Goal: Consume media (video, audio): Consume media (video, audio)

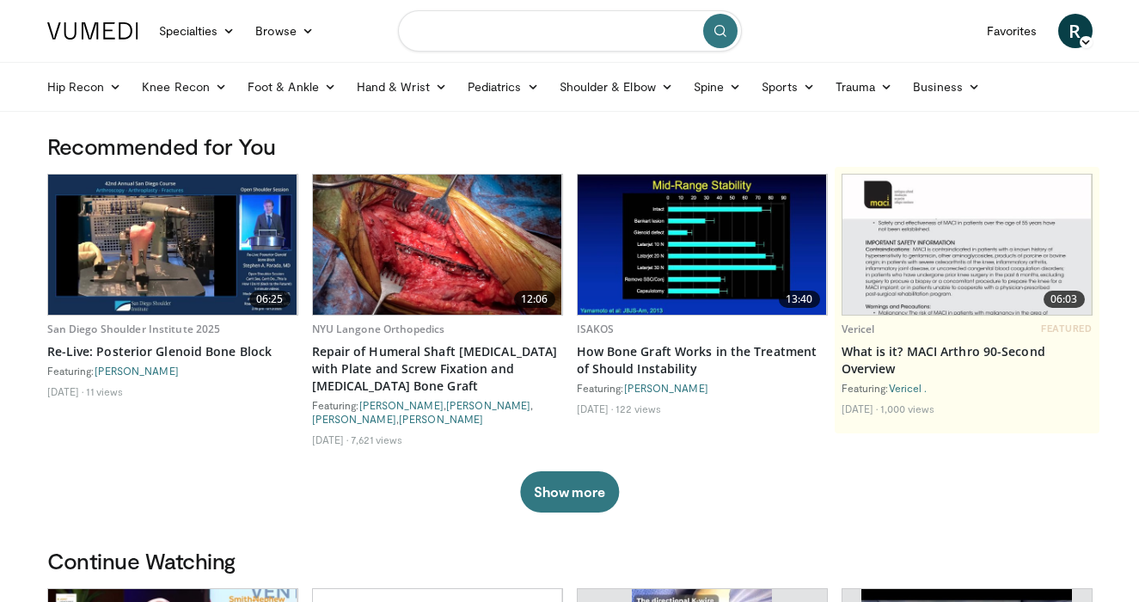
click at [537, 34] on input "Search topics, interventions" at bounding box center [570, 30] width 344 height 41
type input "**********"
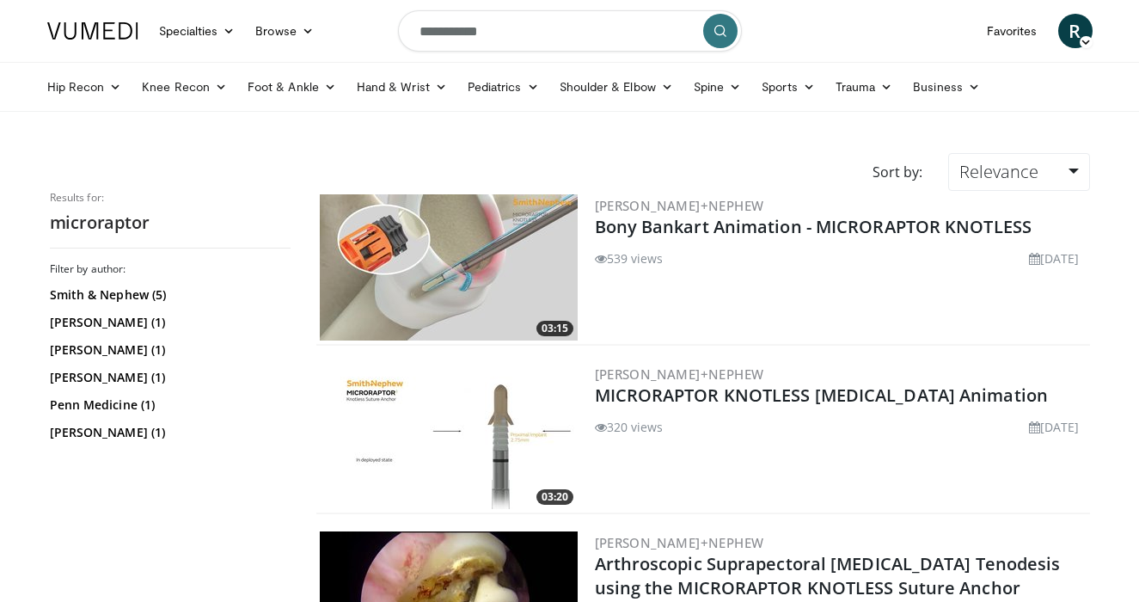
click at [464, 280] on img at bounding box center [449, 267] width 258 height 146
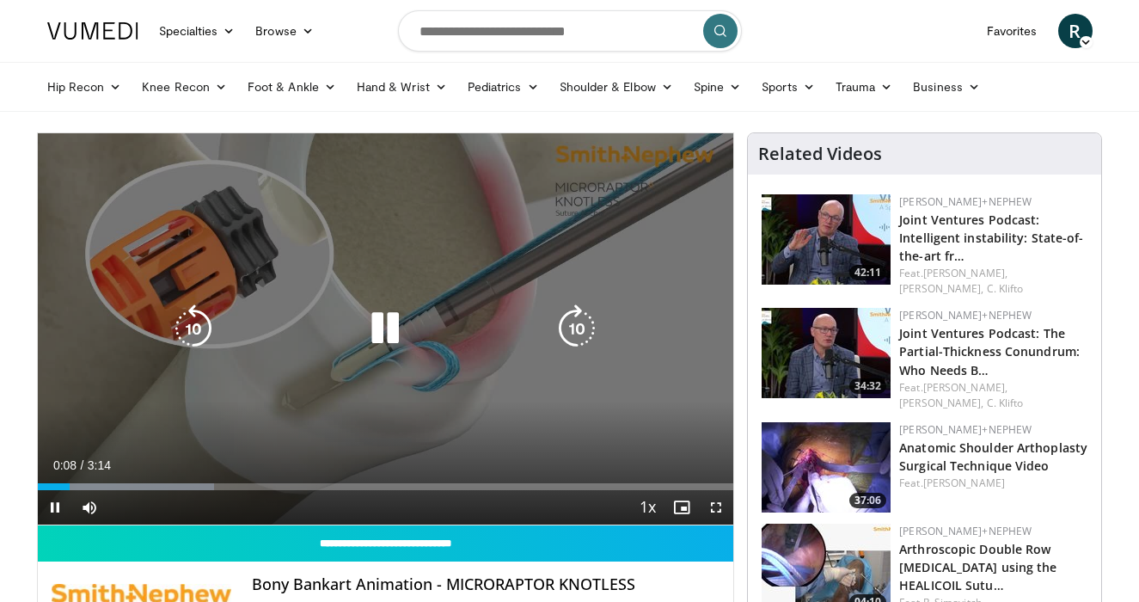
click at [583, 331] on icon "Video Player" at bounding box center [577, 328] width 48 height 48
click at [574, 333] on icon "Video Player" at bounding box center [577, 328] width 48 height 48
click at [197, 335] on icon "Video Player" at bounding box center [193, 328] width 48 height 48
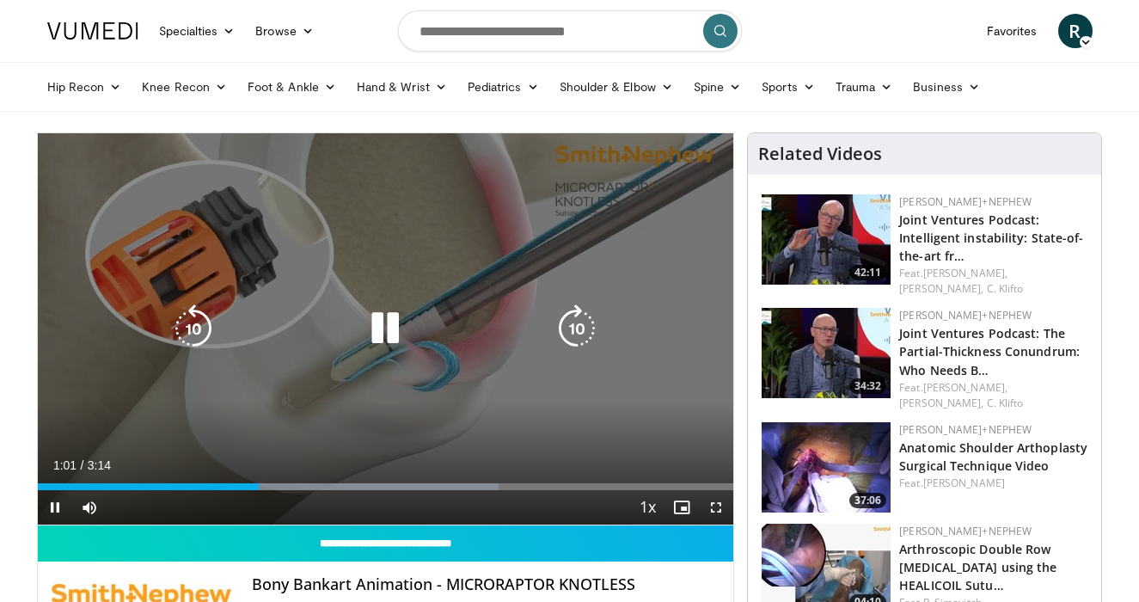
click at [580, 331] on icon "Video Player" at bounding box center [577, 328] width 48 height 48
click at [190, 325] on icon "Video Player" at bounding box center [193, 328] width 48 height 48
click at [578, 331] on icon "Video Player" at bounding box center [577, 328] width 48 height 48
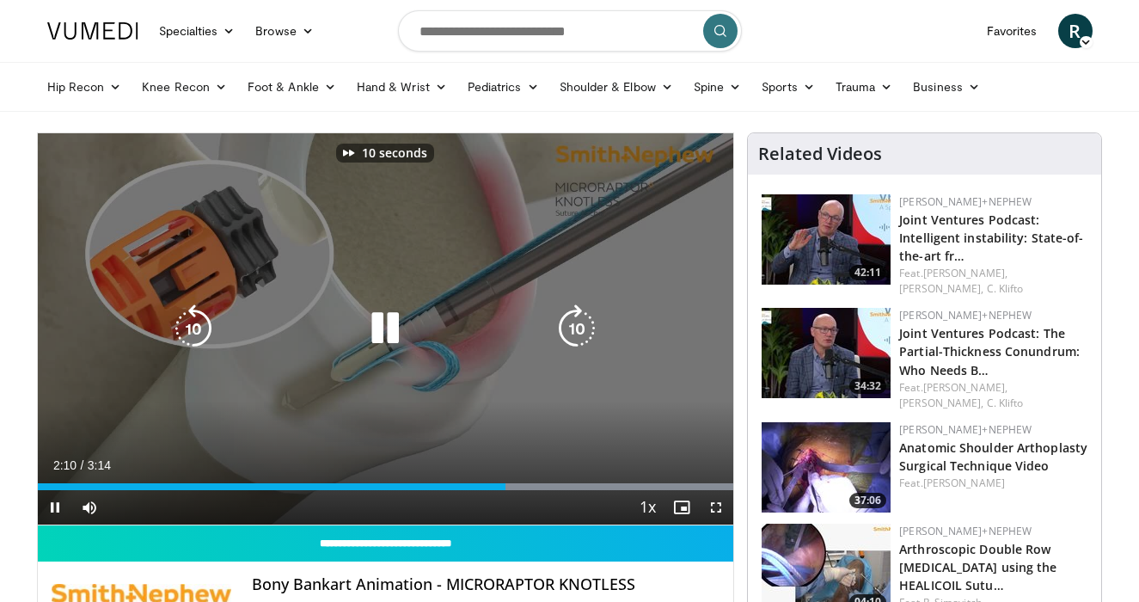
click at [578, 331] on icon "Video Player" at bounding box center [577, 328] width 48 height 48
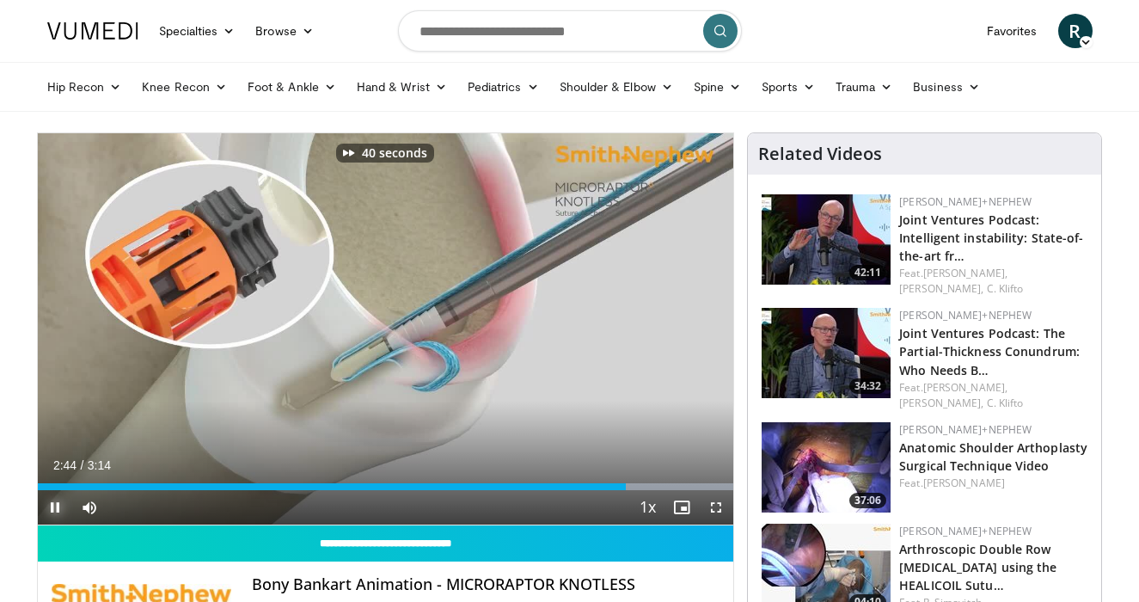
click at [53, 506] on span "Video Player" at bounding box center [55, 507] width 34 height 34
click at [560, 47] on input "Search topics, interventions" at bounding box center [570, 30] width 344 height 41
type input "**********"
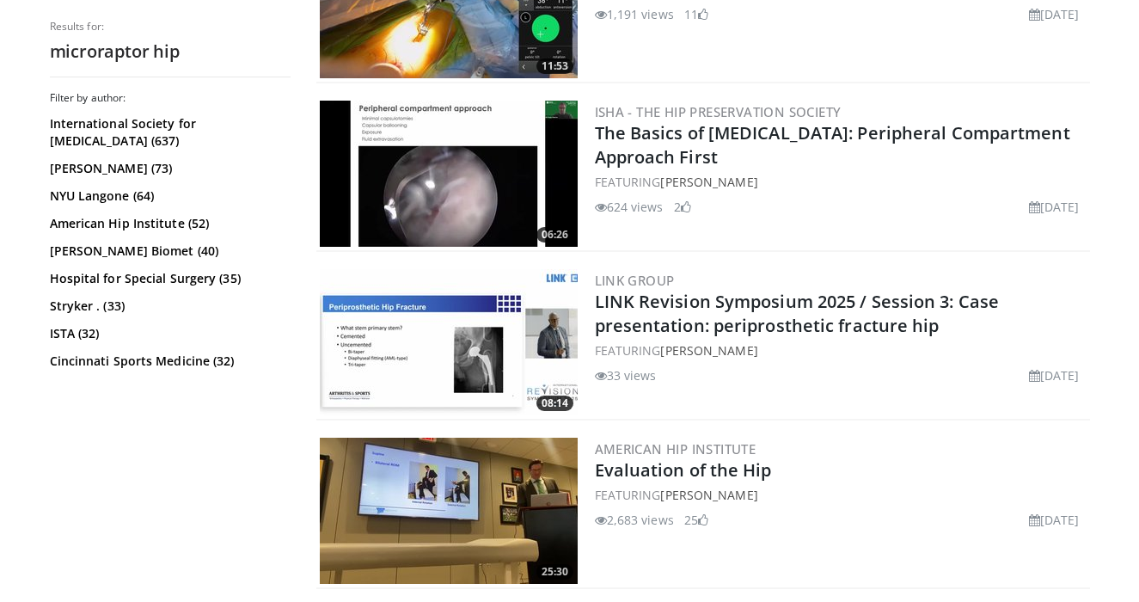
scroll to position [2838, 0]
